Goal: Transaction & Acquisition: Purchase product/service

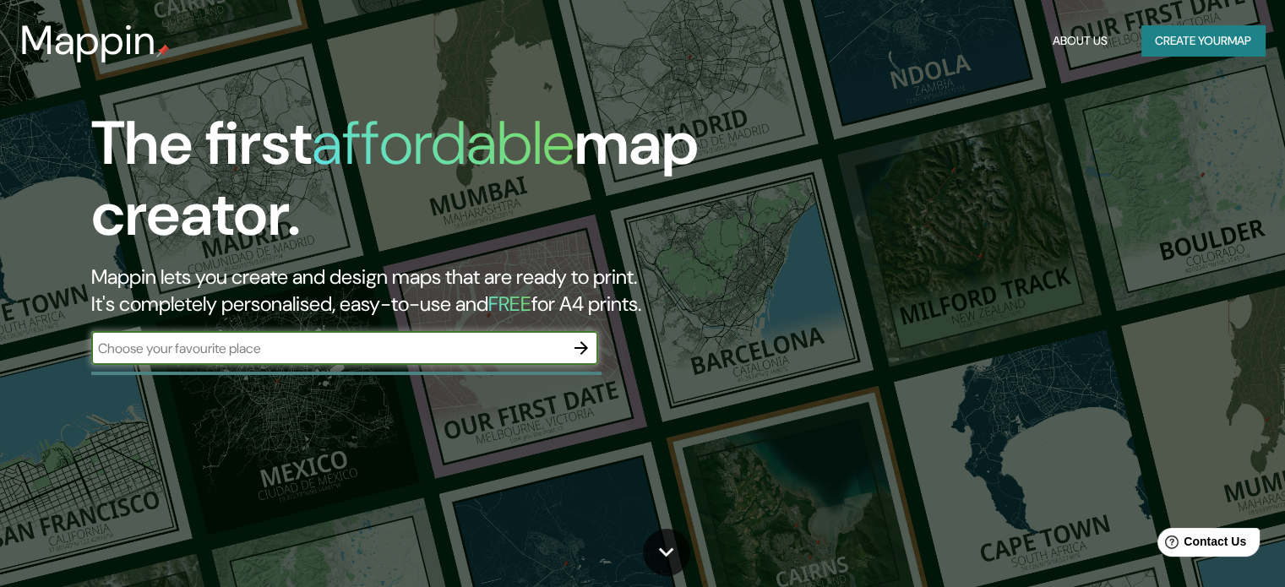
click at [392, 350] on input "text" at bounding box center [327, 348] width 473 height 19
type input "los r"
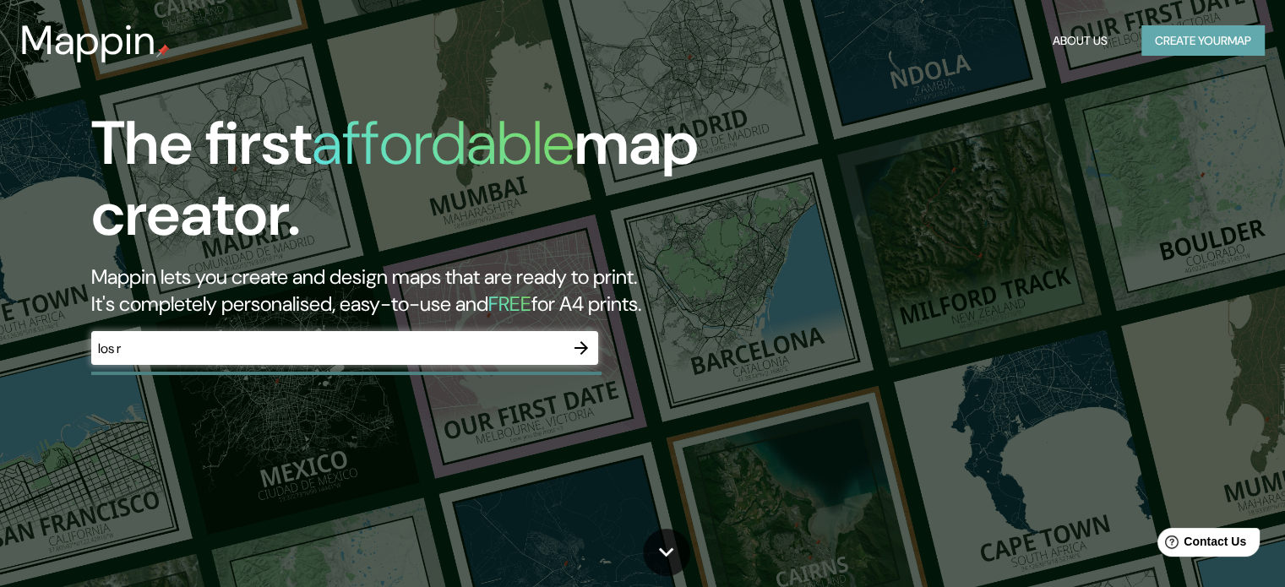
click at [1176, 30] on button "Create your map" at bounding box center [1202, 40] width 123 height 31
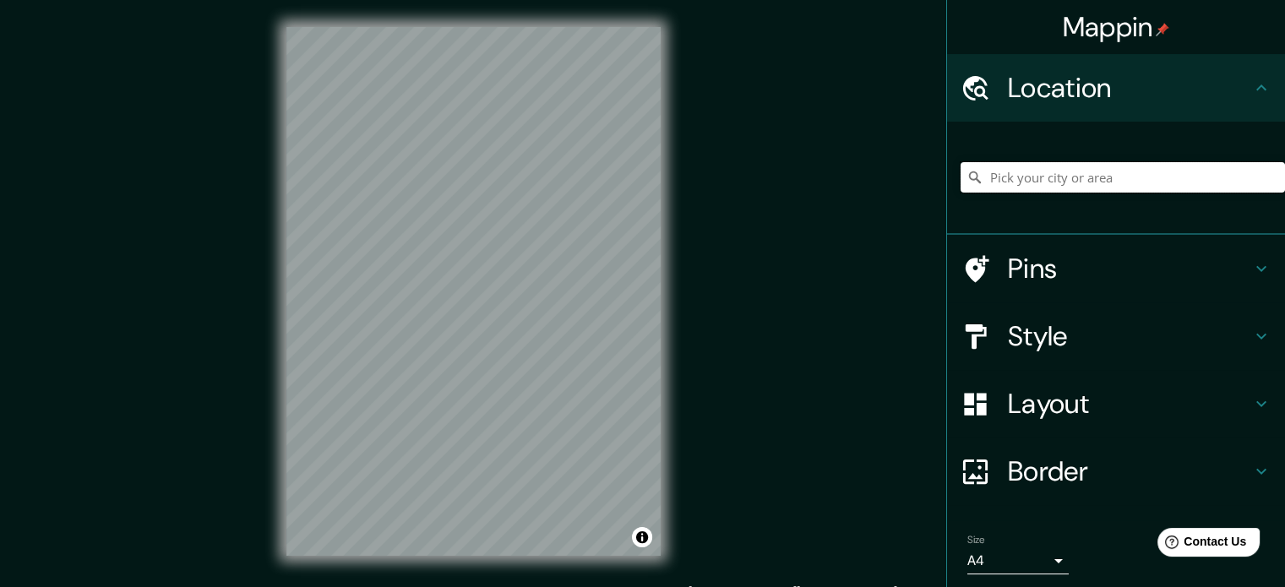
click at [1043, 190] on input "Pick your city or area" at bounding box center [1123, 177] width 324 height 30
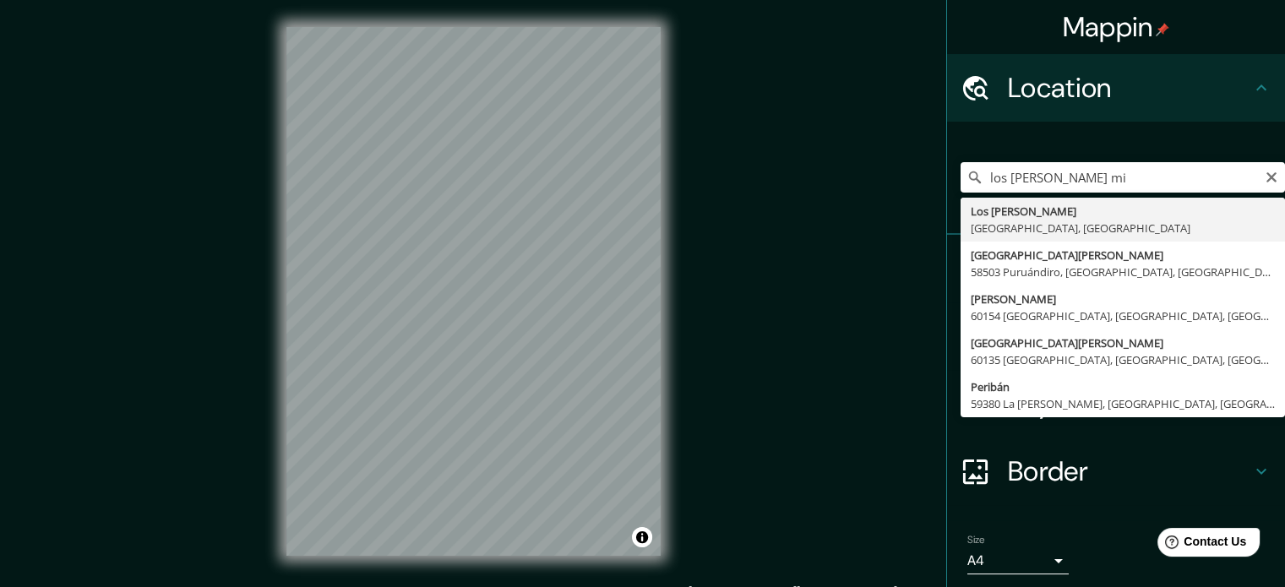
type input "[GEOGRAPHIC_DATA][PERSON_NAME], [GEOGRAPHIC_DATA], [GEOGRAPHIC_DATA]"
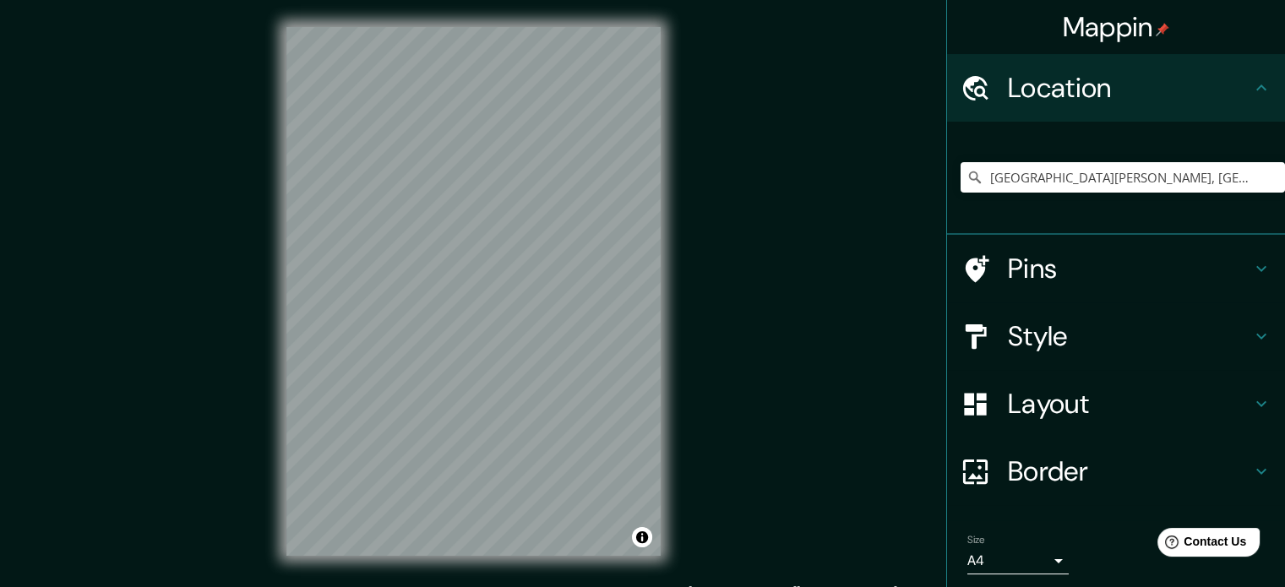
click at [1251, 264] on icon at bounding box center [1261, 269] width 20 height 20
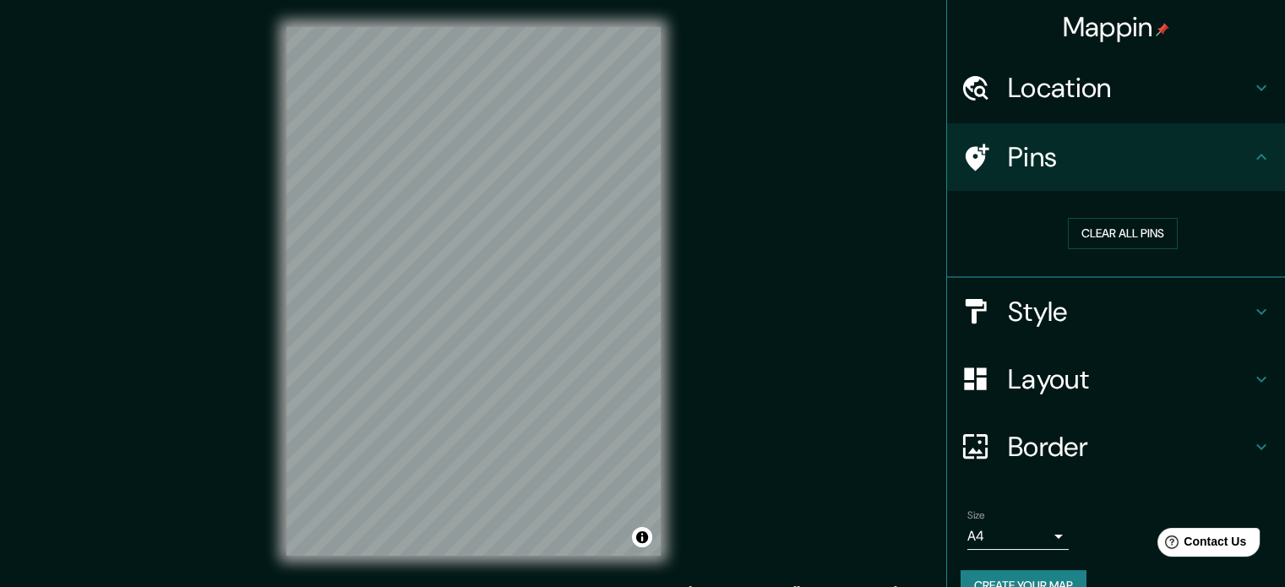
click at [1254, 309] on icon at bounding box center [1261, 312] width 20 height 20
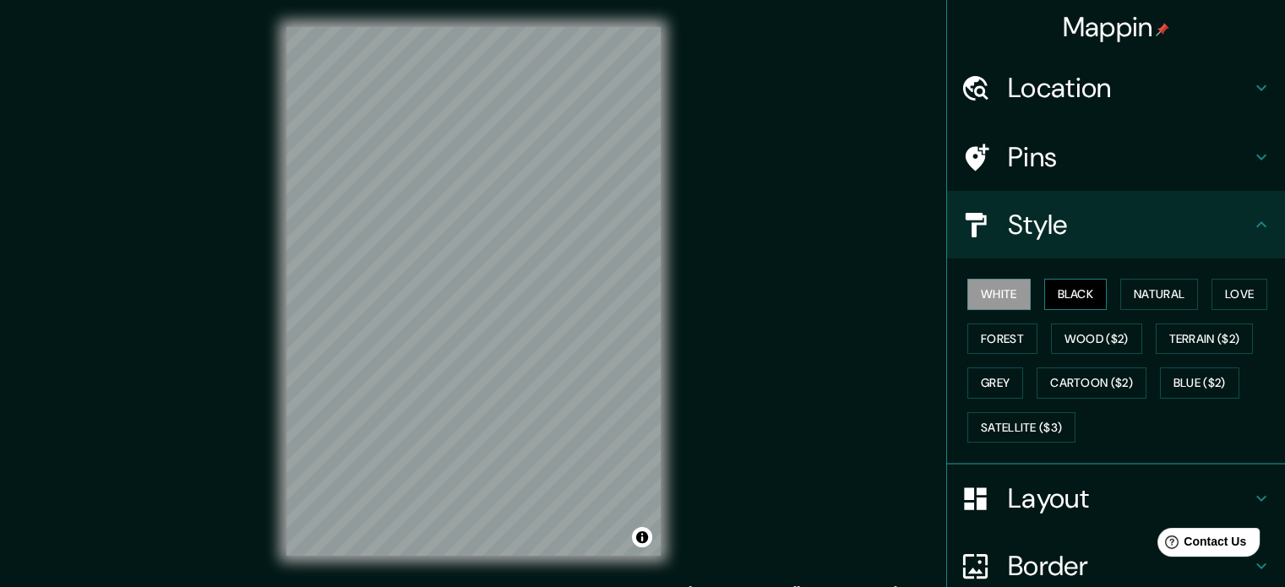
click at [1059, 297] on button "Black" at bounding box center [1075, 294] width 63 height 31
click at [1125, 297] on button "Natural" at bounding box center [1159, 294] width 78 height 31
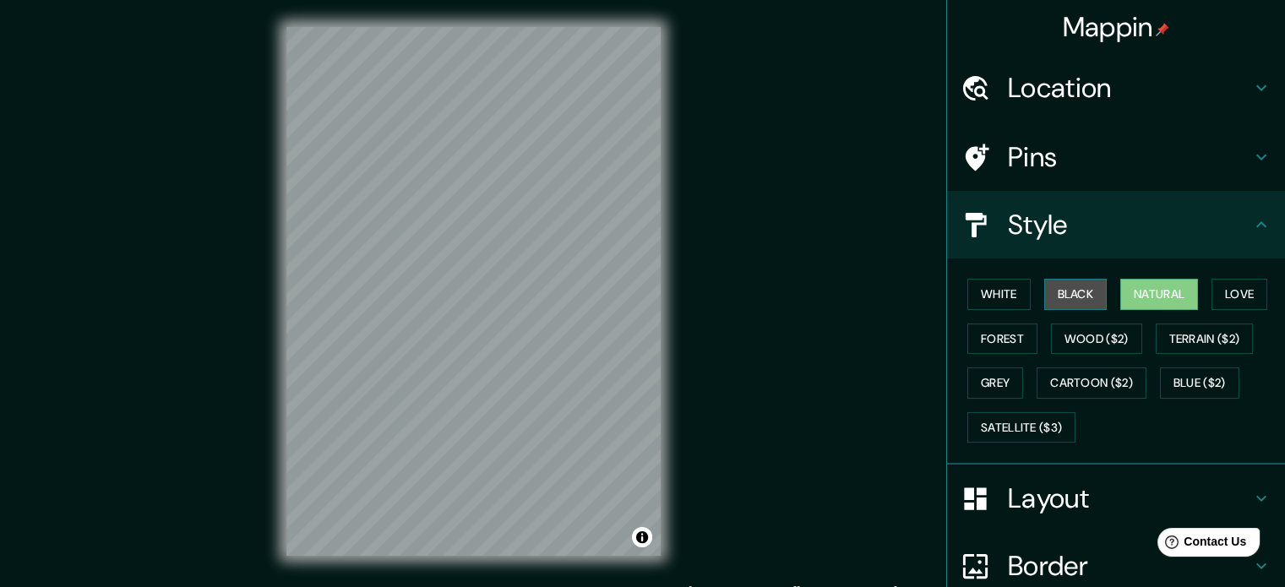
click at [1064, 291] on button "Black" at bounding box center [1075, 294] width 63 height 31
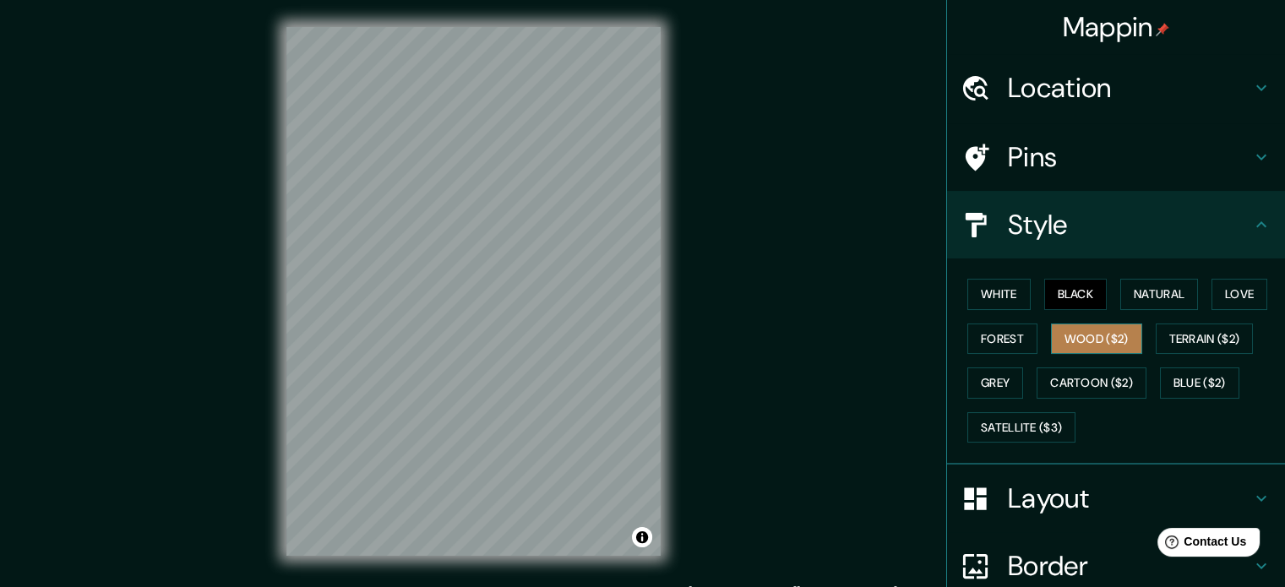
click at [1072, 334] on button "Wood ($2)" at bounding box center [1096, 339] width 91 height 31
click at [1169, 333] on button "Terrain ($2)" at bounding box center [1205, 339] width 98 height 31
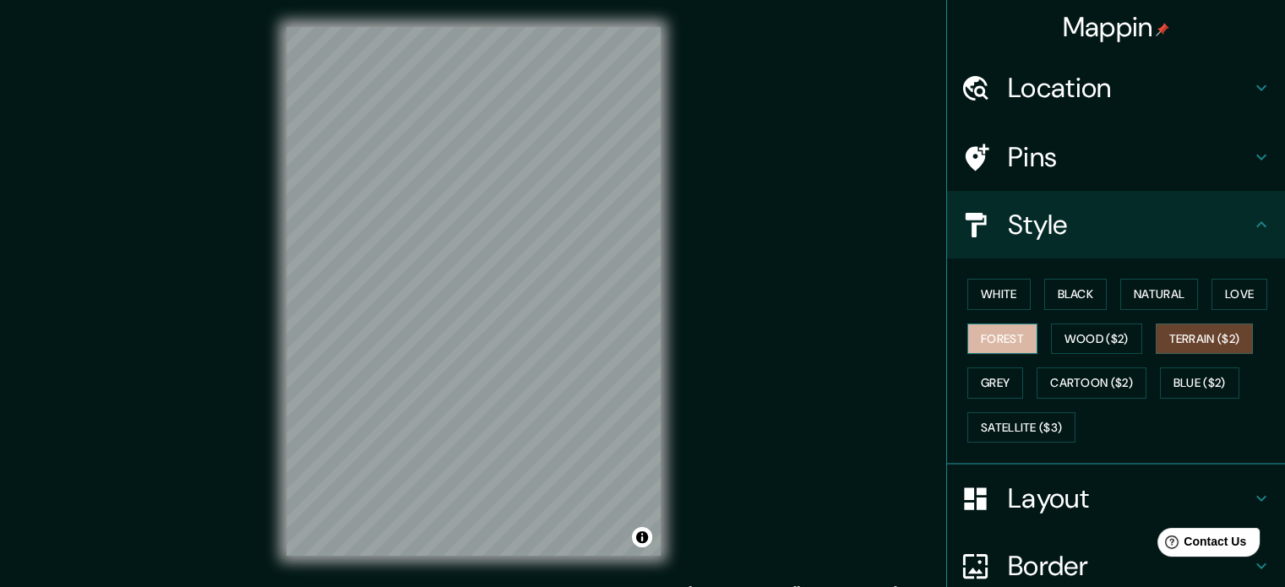
click at [983, 344] on button "Forest" at bounding box center [1002, 339] width 70 height 31
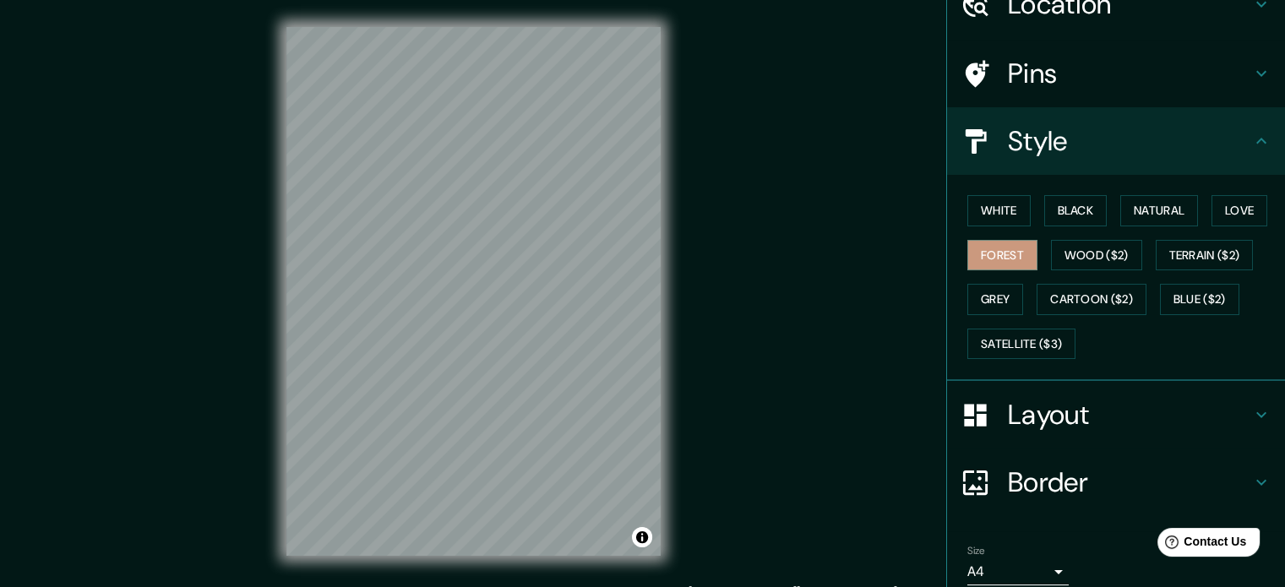
scroll to position [84, 0]
click at [993, 302] on button "Grey" at bounding box center [995, 298] width 56 height 31
click at [1007, 254] on button "Forest" at bounding box center [1002, 254] width 70 height 31
click at [1059, 210] on button "Black" at bounding box center [1075, 209] width 63 height 31
click at [988, 211] on button "White" at bounding box center [998, 209] width 63 height 31
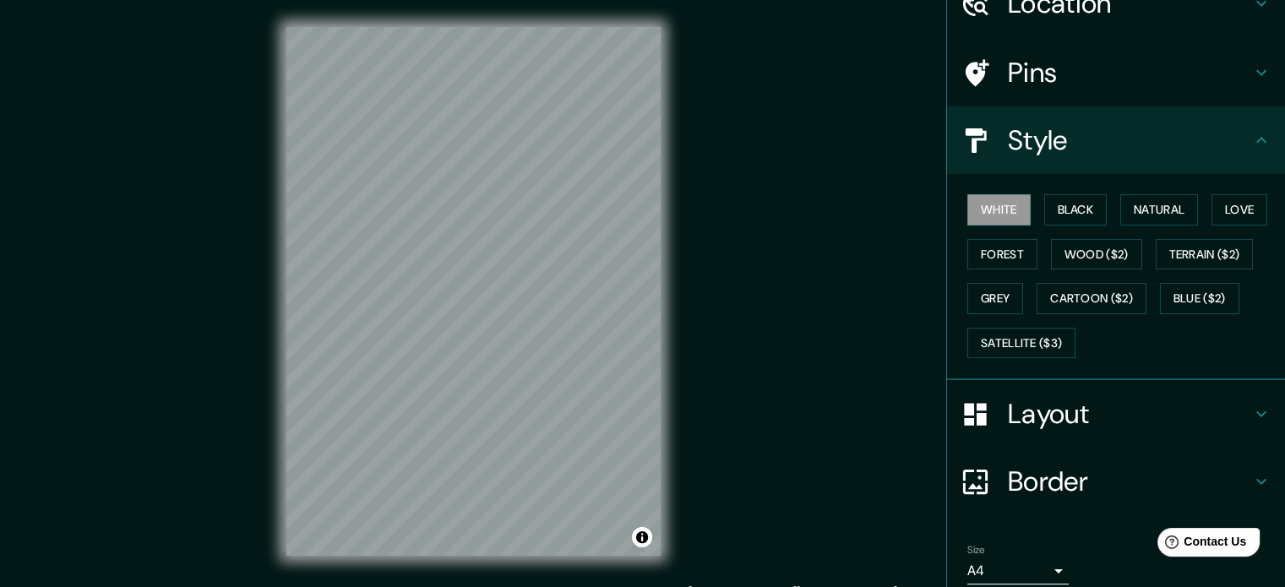
click at [1145, 188] on div "White Black Natural Love Forest Wood ($2) Terrain ($2) Grey Cartoon ($2) Blue (…" at bounding box center [1123, 276] width 324 height 177
click at [1148, 206] on button "Natural" at bounding box center [1159, 209] width 78 height 31
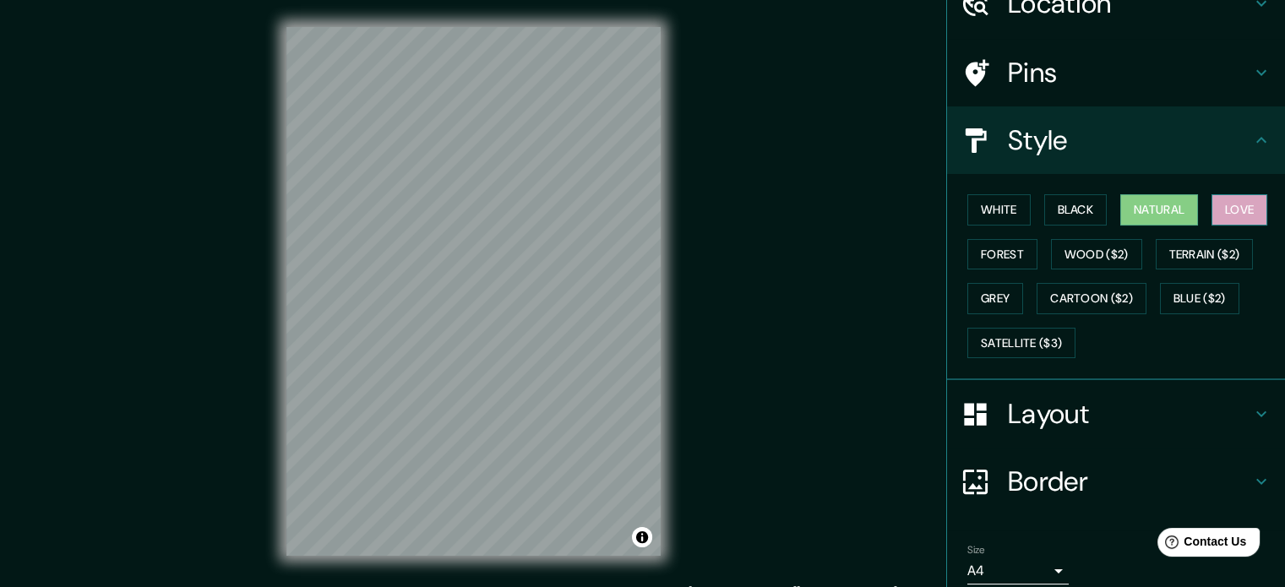
click at [1218, 206] on button "Love" at bounding box center [1239, 209] width 56 height 31
click at [1135, 222] on button "Natural" at bounding box center [1159, 209] width 78 height 31
click at [1052, 212] on button "Black" at bounding box center [1075, 209] width 63 height 31
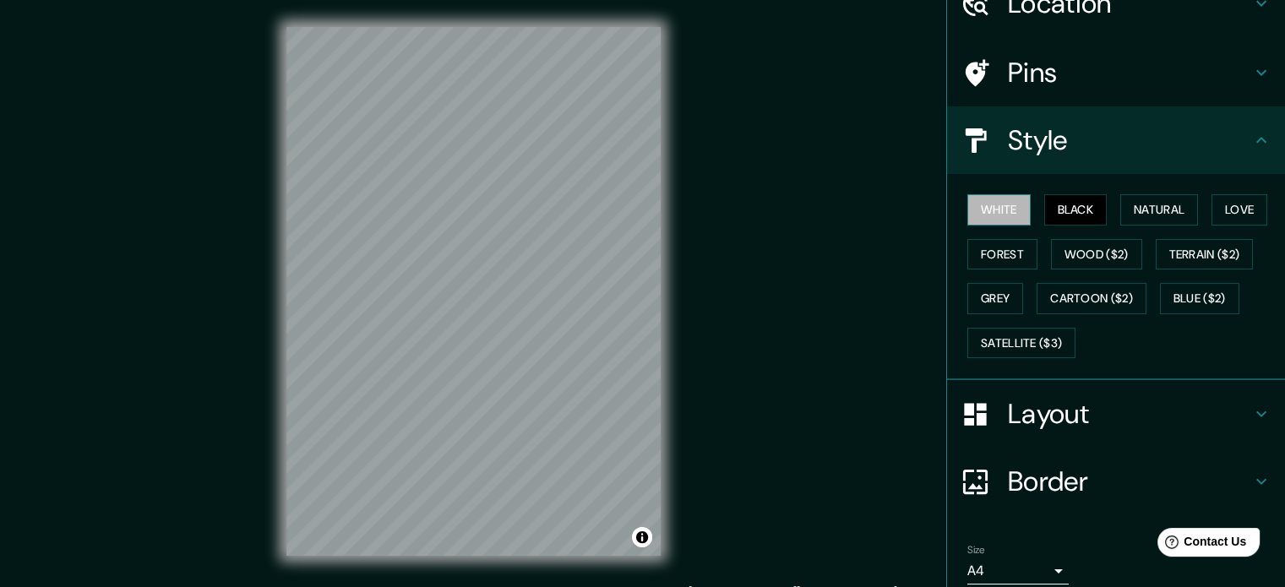
click at [983, 212] on button "White" at bounding box center [998, 209] width 63 height 31
click at [1233, 397] on h4 "Layout" at bounding box center [1129, 414] width 243 height 34
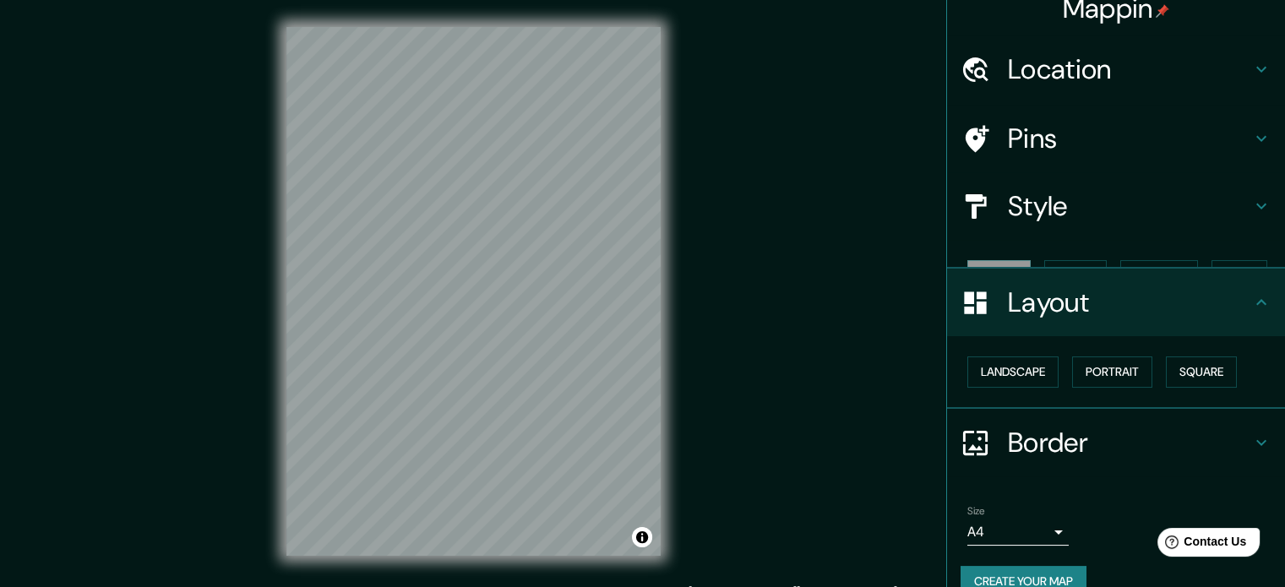
scroll to position [19, 0]
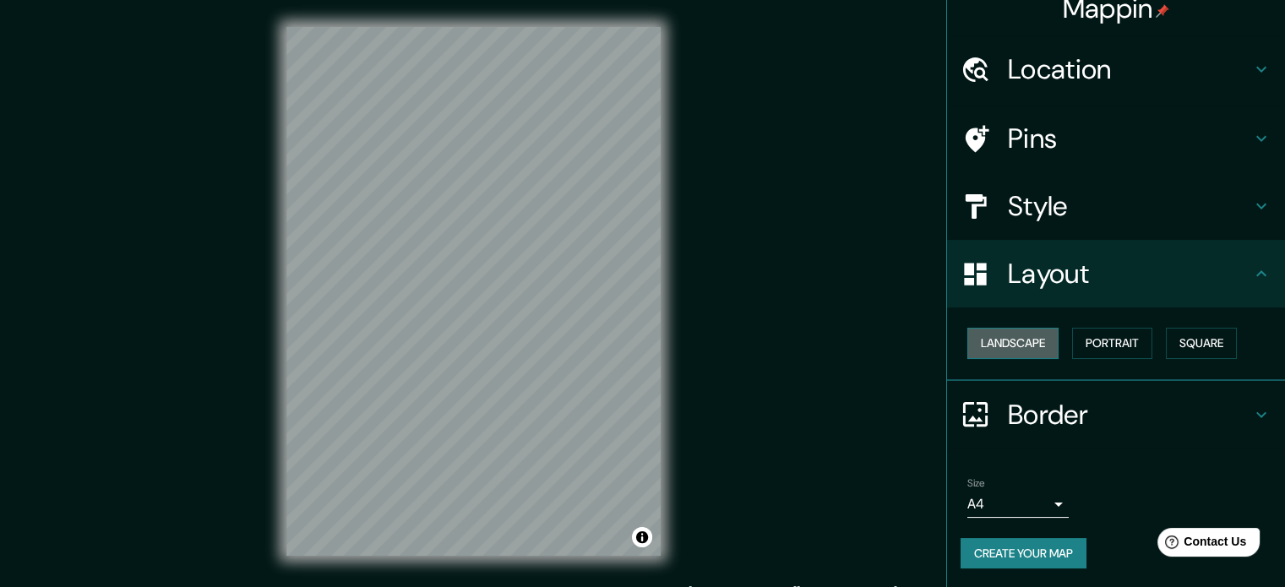
click at [1010, 342] on button "Landscape" at bounding box center [1012, 343] width 91 height 31
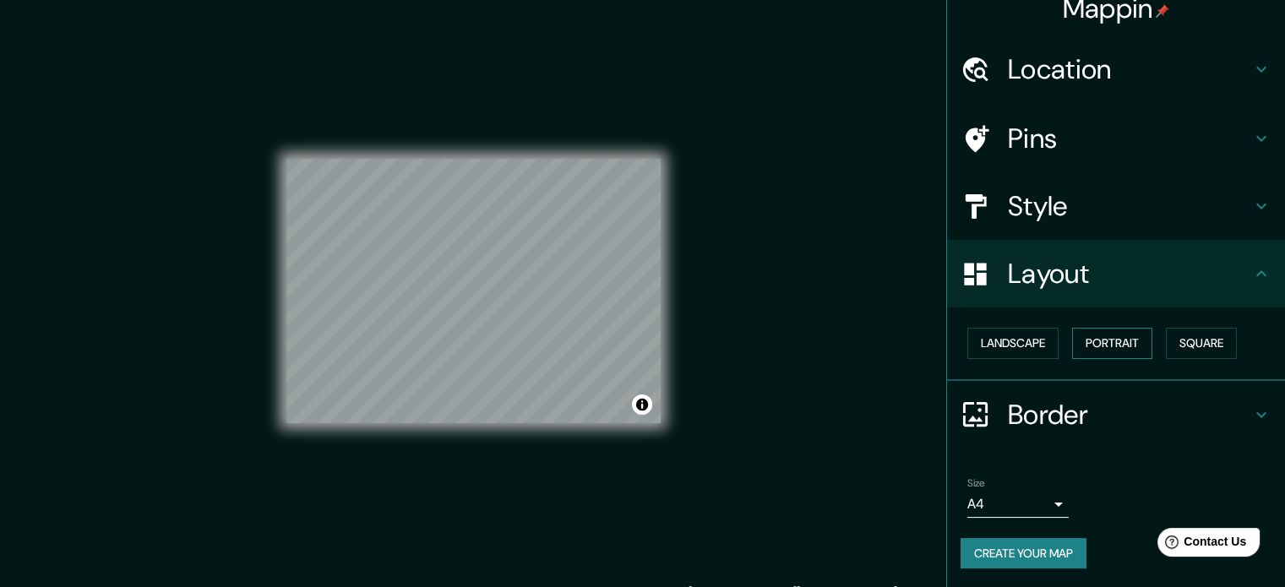
click at [1104, 340] on button "Portrait" at bounding box center [1112, 343] width 80 height 31
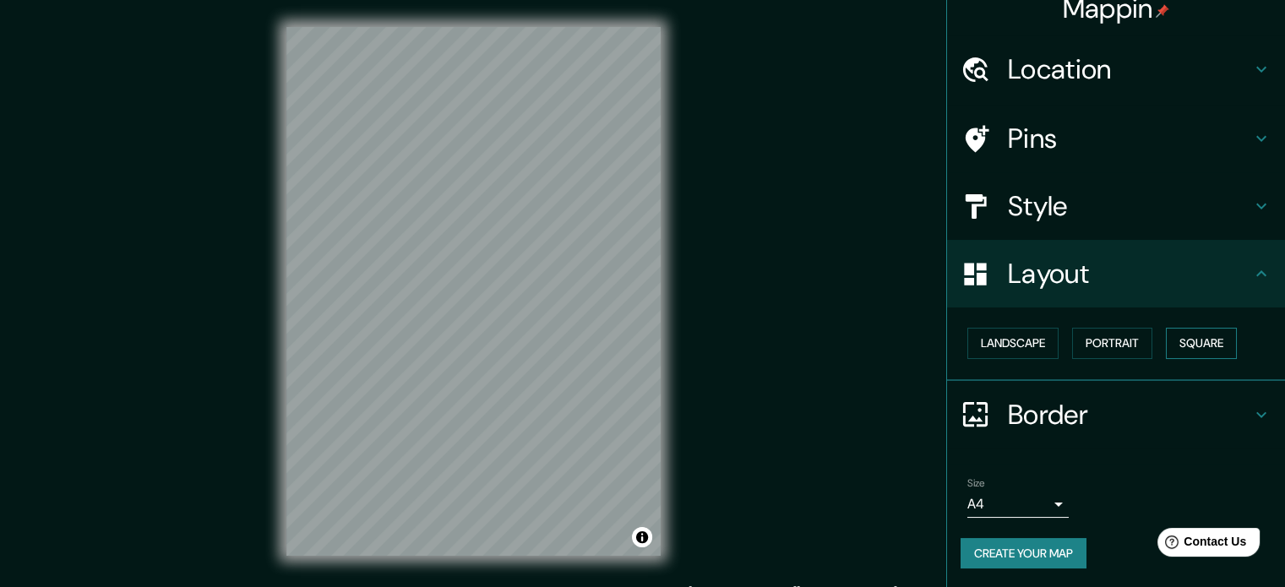
click at [1198, 332] on button "Square" at bounding box center [1201, 343] width 71 height 31
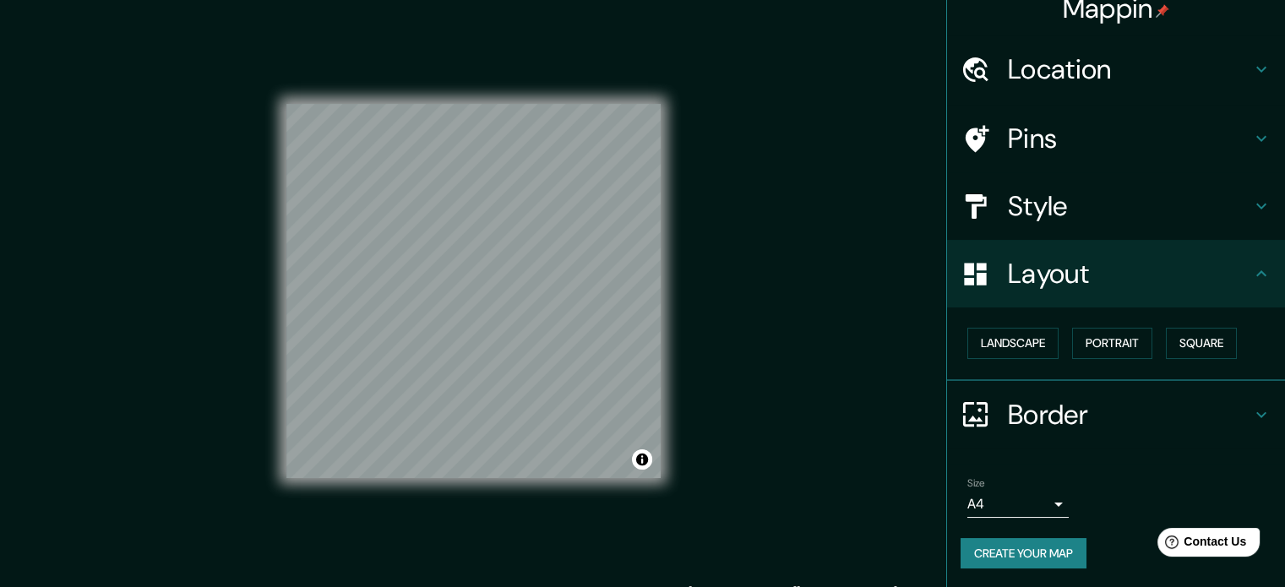
click at [1241, 395] on div "Border" at bounding box center [1116, 415] width 338 height 68
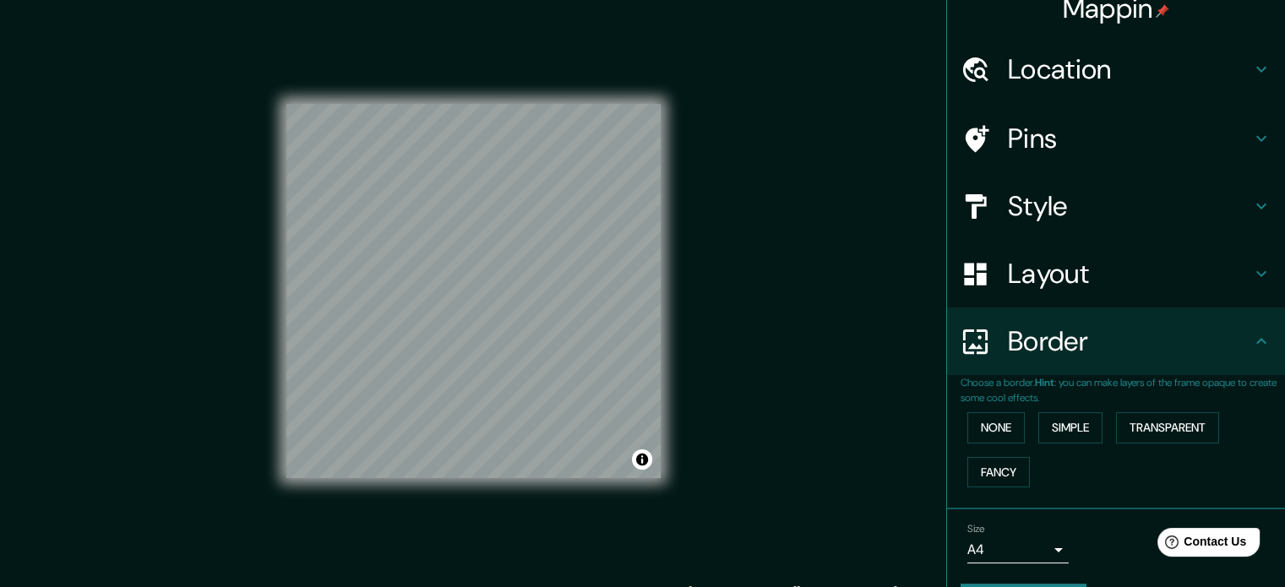
click at [1251, 340] on icon at bounding box center [1261, 341] width 20 height 20
click at [1232, 141] on h4 "Pins" at bounding box center [1129, 139] width 243 height 34
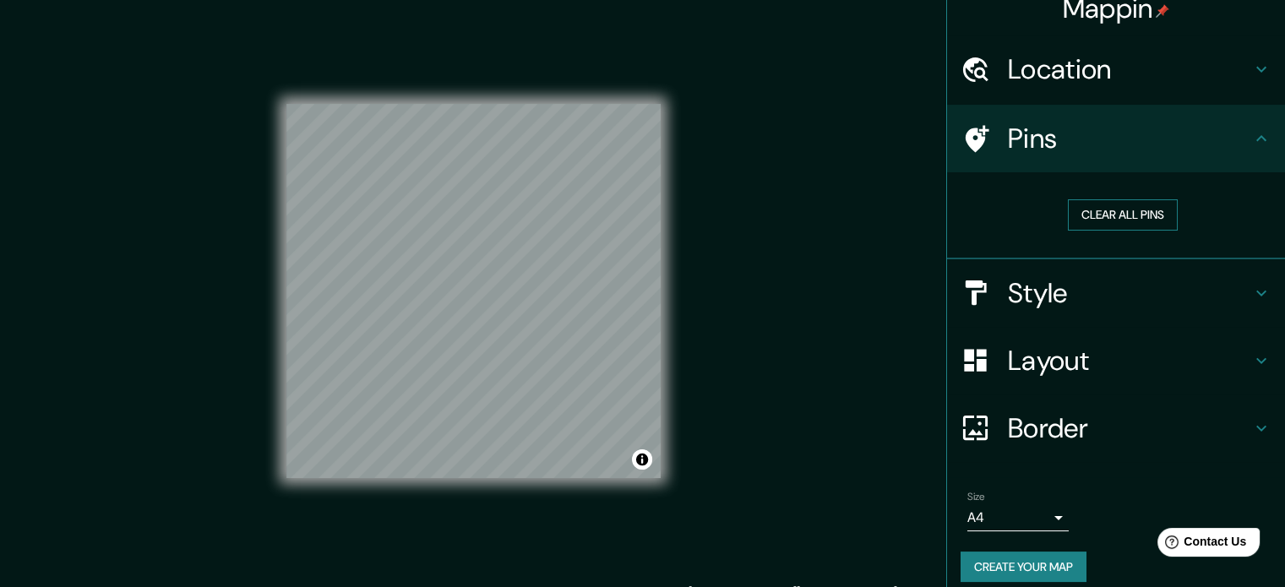
click at [1108, 210] on button "Clear all pins" at bounding box center [1123, 214] width 110 height 31
click at [1118, 213] on button "Clear all pins" at bounding box center [1123, 214] width 110 height 31
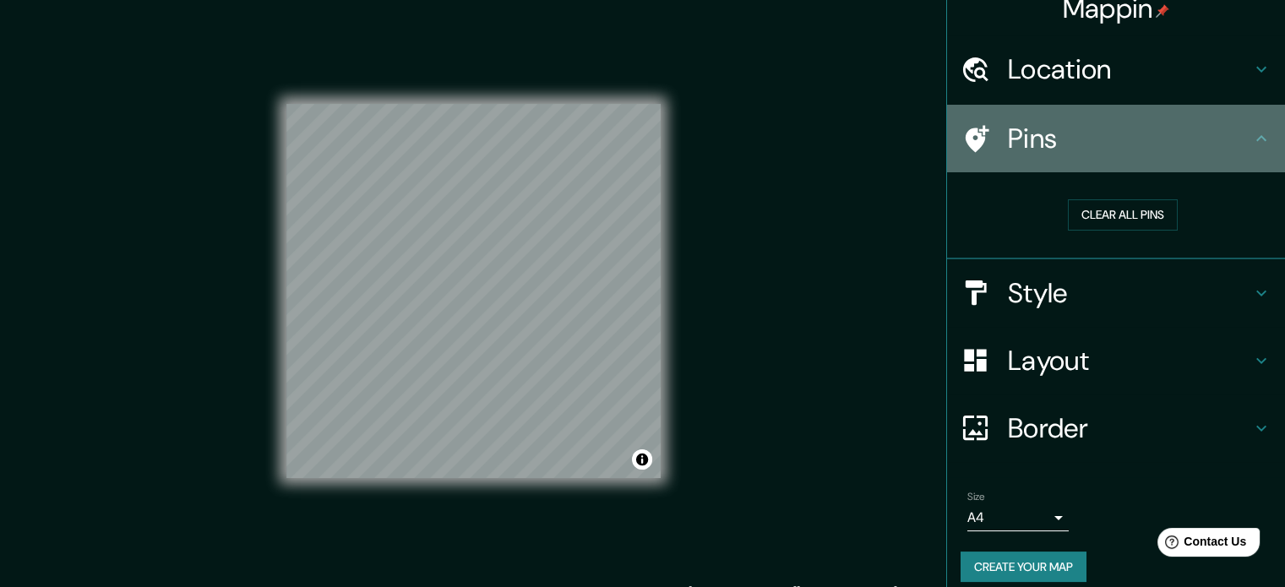
click at [1021, 137] on h4 "Pins" at bounding box center [1129, 139] width 243 height 34
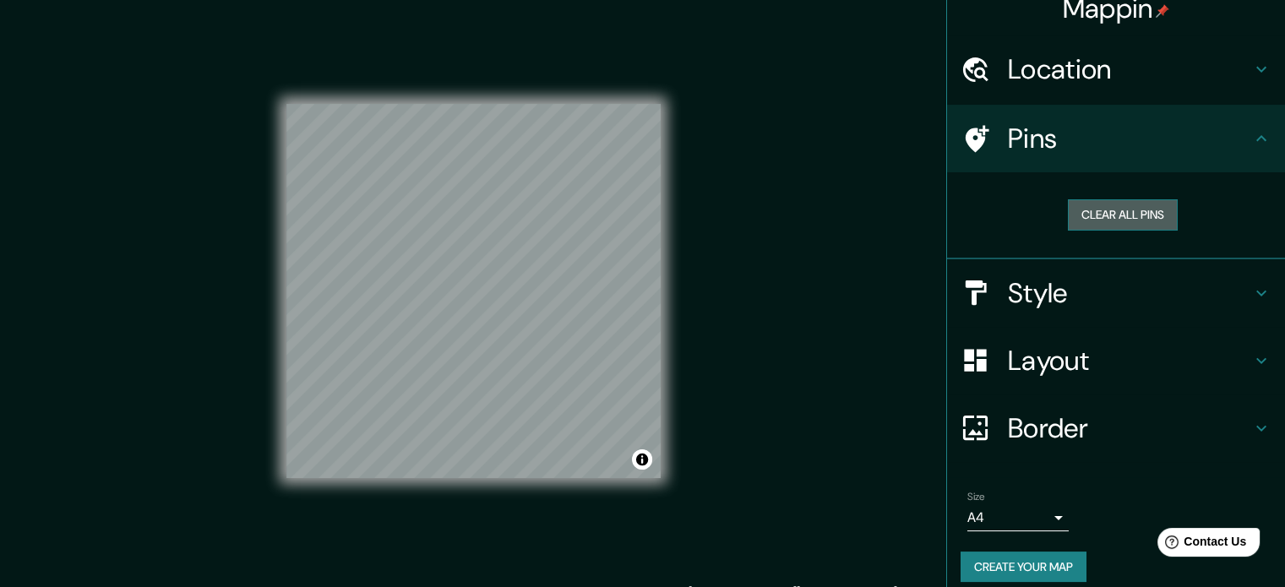
click at [1092, 215] on button "Clear all pins" at bounding box center [1123, 214] width 110 height 31
click at [1232, 72] on h4 "Location" at bounding box center [1129, 69] width 243 height 34
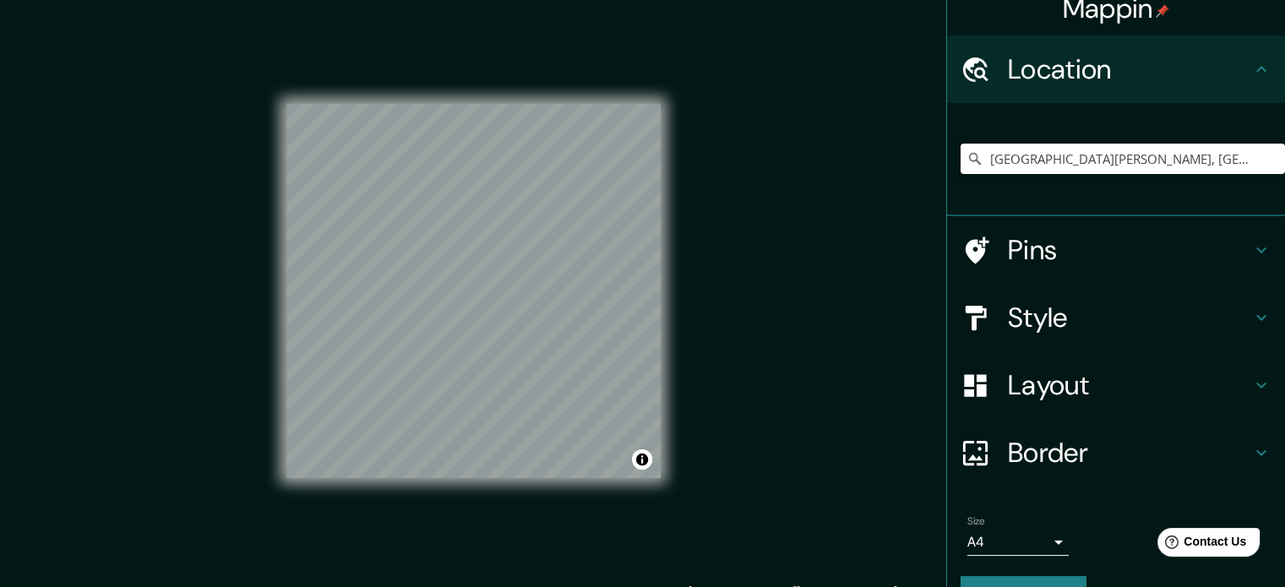
click at [1071, 234] on h4 "Pins" at bounding box center [1129, 250] width 243 height 34
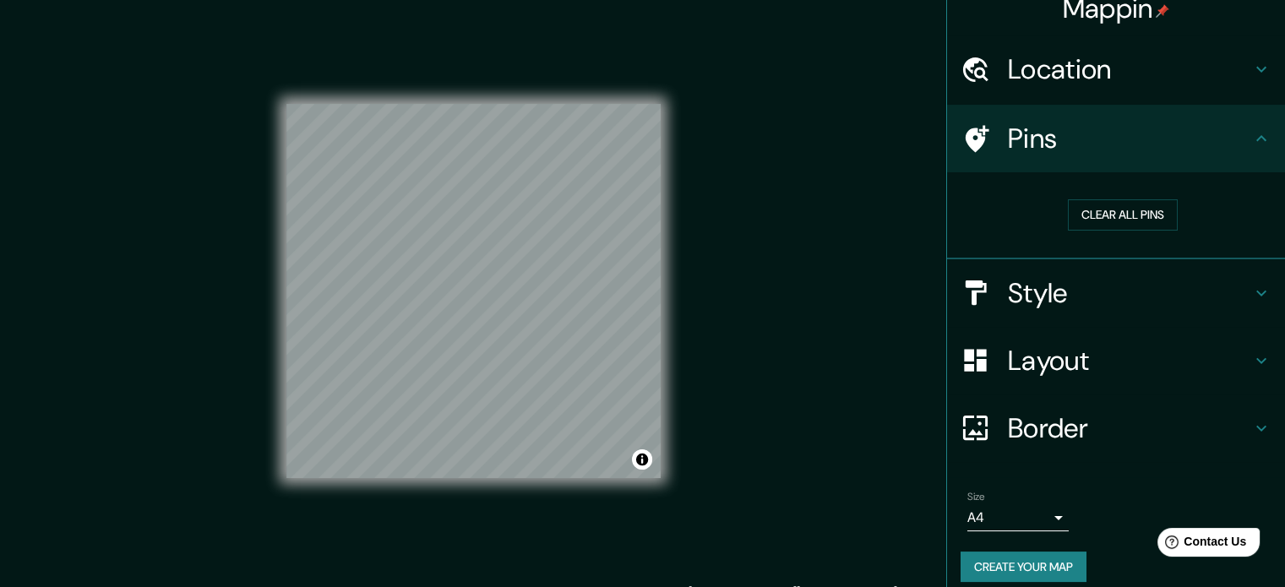
click at [976, 124] on icon at bounding box center [976, 139] width 30 height 30
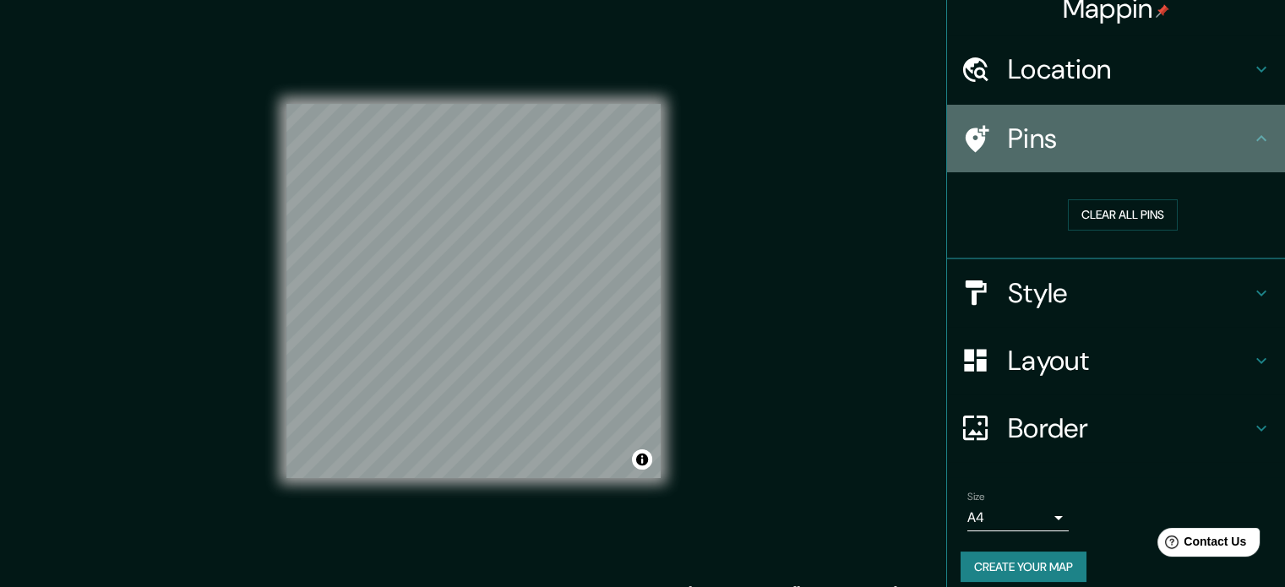
drag, startPoint x: 973, startPoint y: 124, endPoint x: 1035, endPoint y: 164, distance: 73.3
click at [973, 124] on icon at bounding box center [976, 139] width 30 height 30
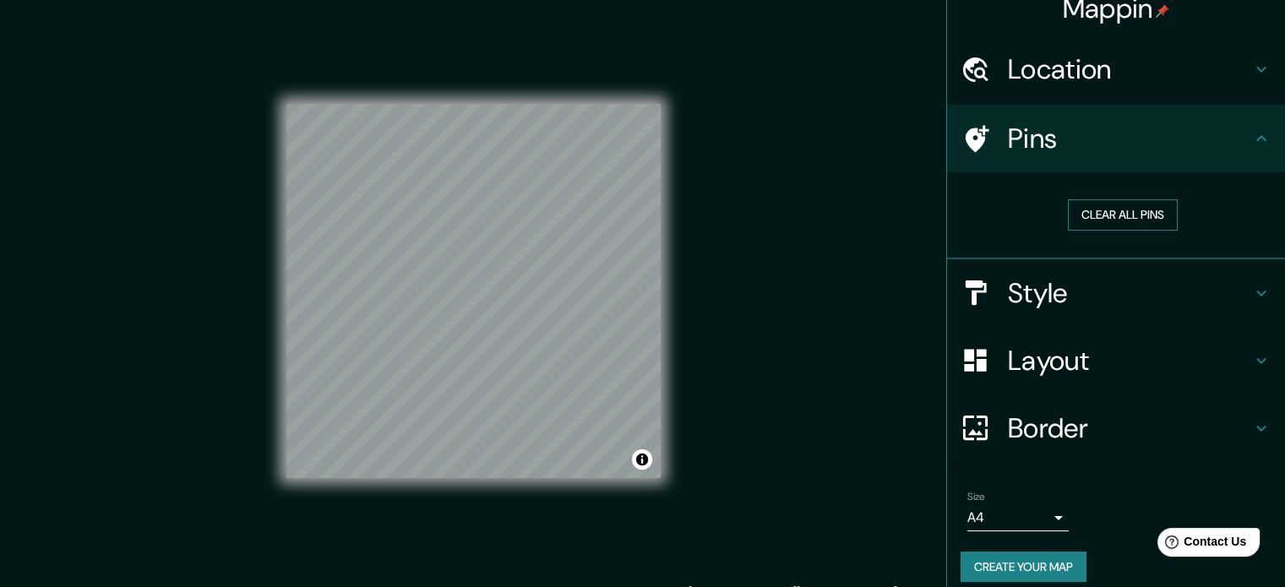
click at [1091, 206] on button "Clear all pins" at bounding box center [1123, 214] width 110 height 31
